Goal: Use online tool/utility: Utilize a website feature to perform a specific function

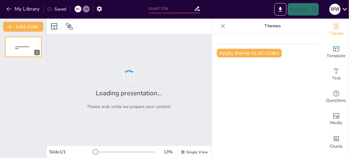
type input "Enhancing Inclusivity Through Differentiated Instruction in Co-Curricular Physi…"
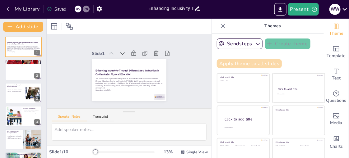
click at [247, 63] on button "Apply theme to all slides" at bounding box center [249, 63] width 65 height 9
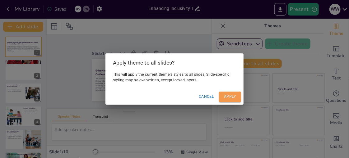
click at [230, 97] on button "Apply" at bounding box center [230, 97] width 22 height 10
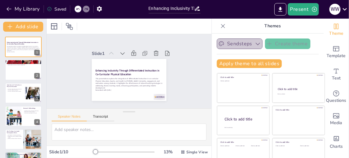
click at [255, 46] on icon "button" at bounding box center [258, 44] width 6 height 6
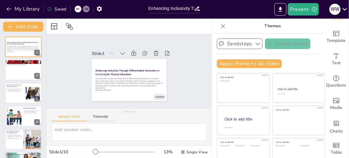
scroll to position [22, 0]
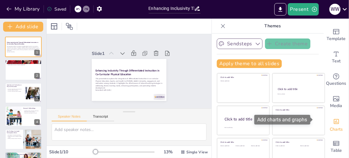
click at [332, 121] on div "Charts" at bounding box center [336, 125] width 25 height 22
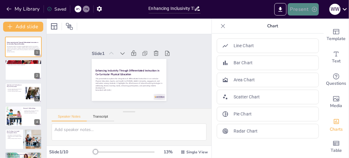
click at [303, 12] on button "Present" at bounding box center [303, 9] width 31 height 12
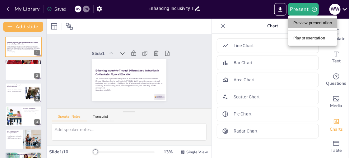
click at [302, 26] on li "Preview presentation" at bounding box center [312, 23] width 49 height 10
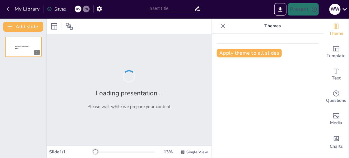
type input "Enhancing Inclusivity Through Differentiated Instruction in Co-Curricular Physi…"
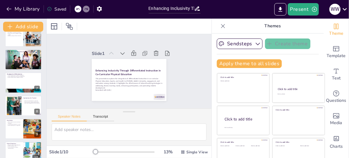
scroll to position [112, 0]
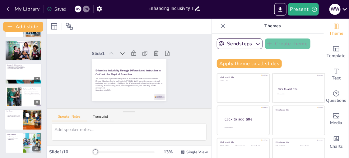
click at [11, 124] on div at bounding box center [23, 120] width 37 height 21
type textarea "Emphasizing differentiated instruction as a means of enhancing inclusivity high…"
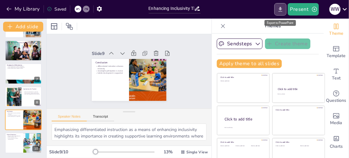
click at [278, 10] on icon "Export to PowerPoint" at bounding box center [280, 9] width 7 height 7
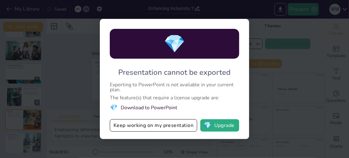
click at [90, 44] on div "💎 Presentation cannot be exported Exporting to PowerPoint is not available in y…" at bounding box center [174, 79] width 349 height 158
